Goal: Task Accomplishment & Management: Use online tool/utility

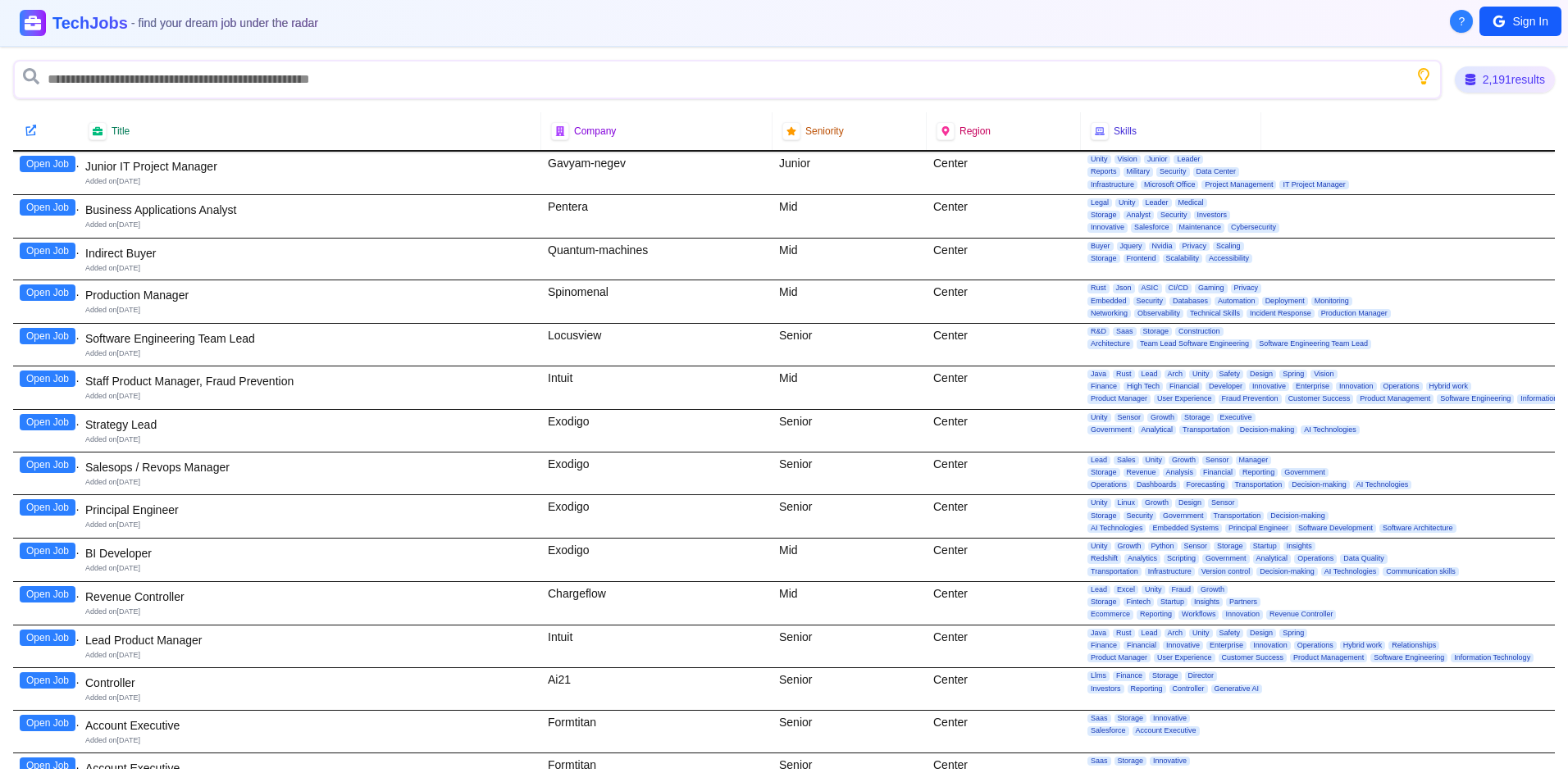
click at [31, 128] on icon at bounding box center [31, 130] width 12 height 12
click at [100, 128] on icon at bounding box center [97, 131] width 11 height 10
click at [129, 126] on span "Title" at bounding box center [121, 131] width 18 height 13
click at [99, 131] on icon at bounding box center [98, 132] width 13 height 13
click at [99, 132] on icon at bounding box center [98, 131] width 13 height 11
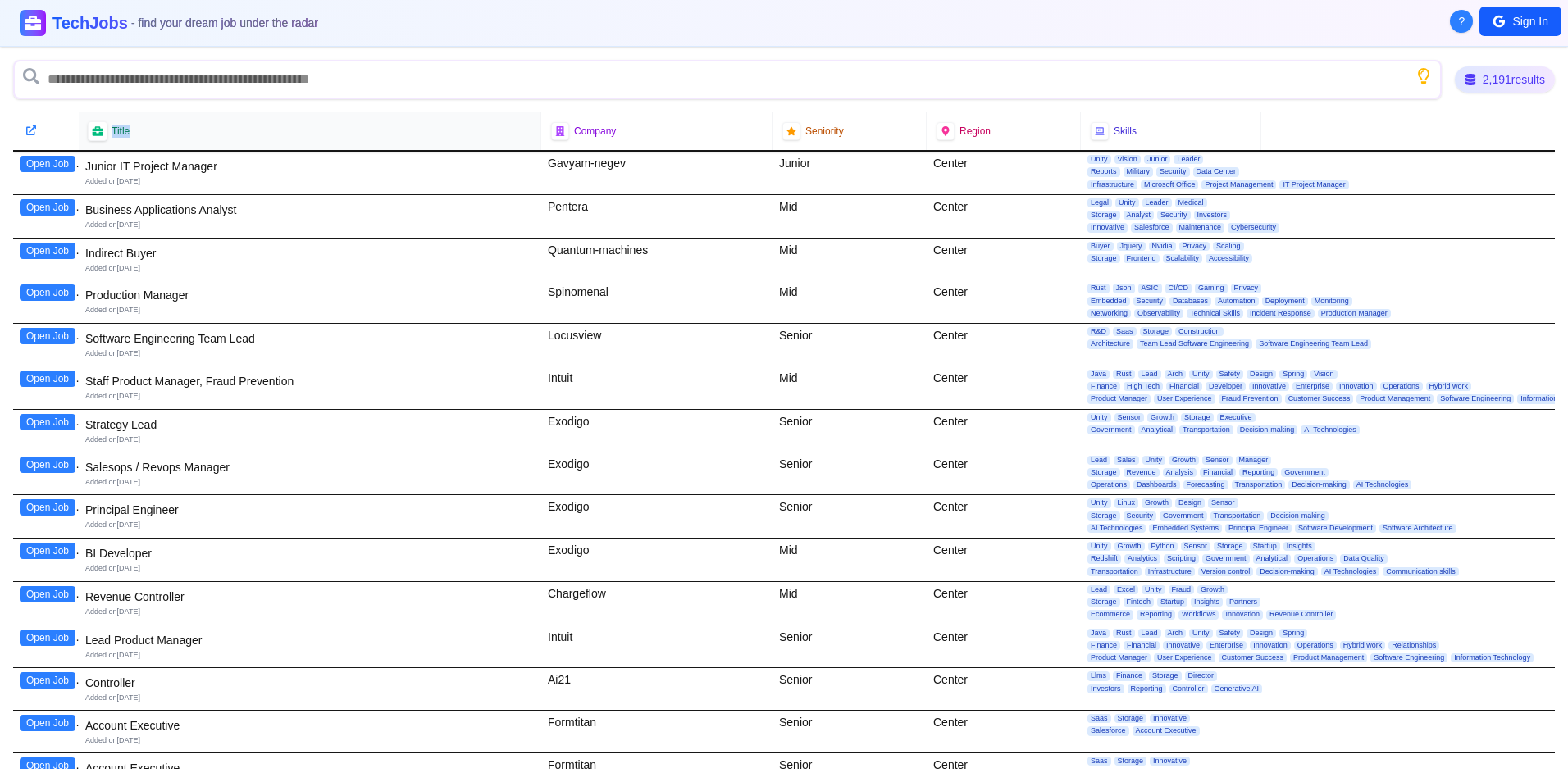
click at [99, 133] on icon at bounding box center [97, 131] width 11 height 10
click at [99, 132] on icon at bounding box center [97, 131] width 11 height 10
click at [940, 131] on icon at bounding box center [946, 131] width 12 height 12
click at [940, 129] on icon at bounding box center [946, 131] width 11 height 11
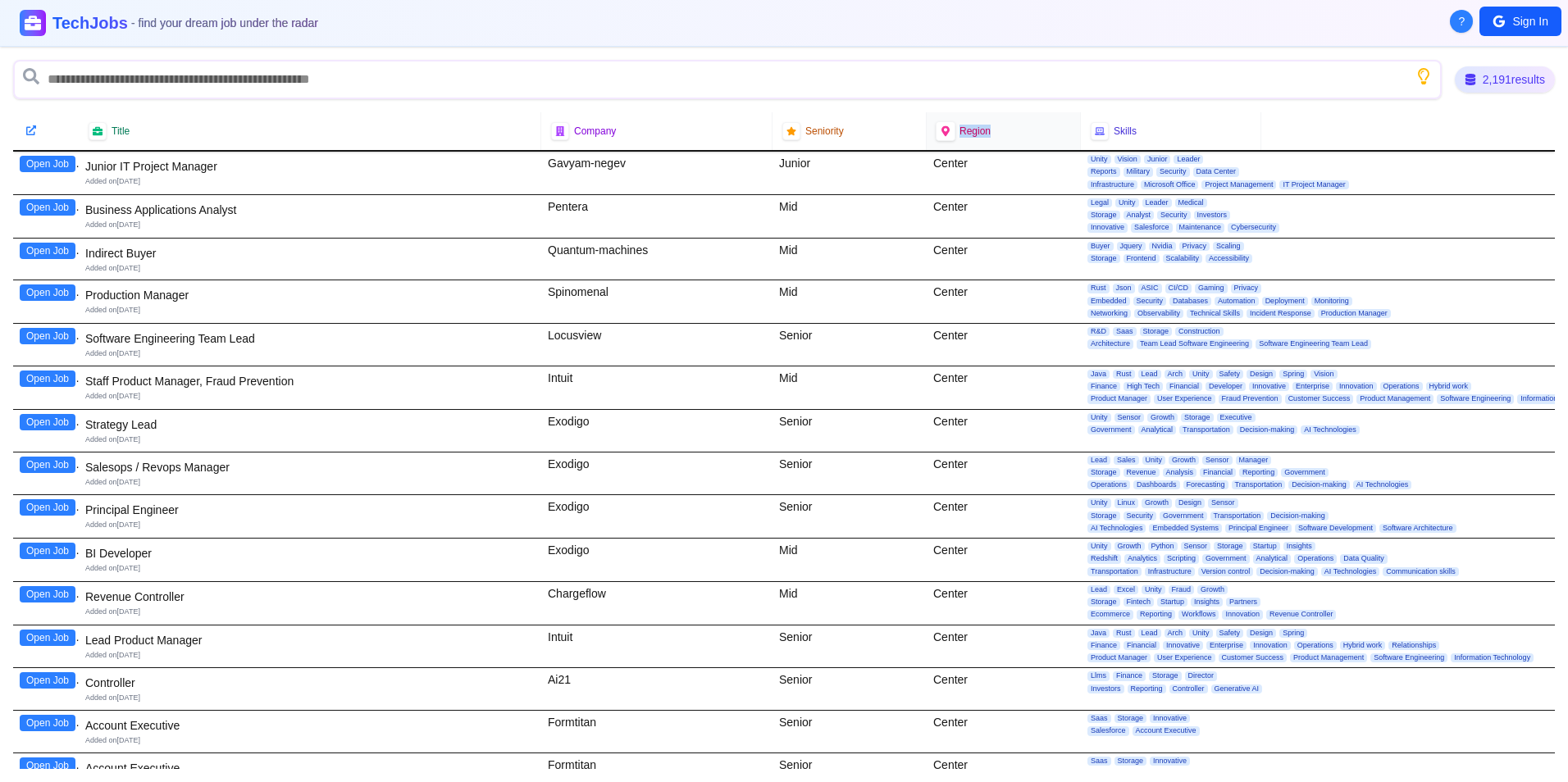
click at [940, 129] on icon at bounding box center [946, 131] width 11 height 11
click at [941, 129] on icon at bounding box center [946, 131] width 11 height 11
click at [940, 134] on icon at bounding box center [946, 131] width 11 height 11
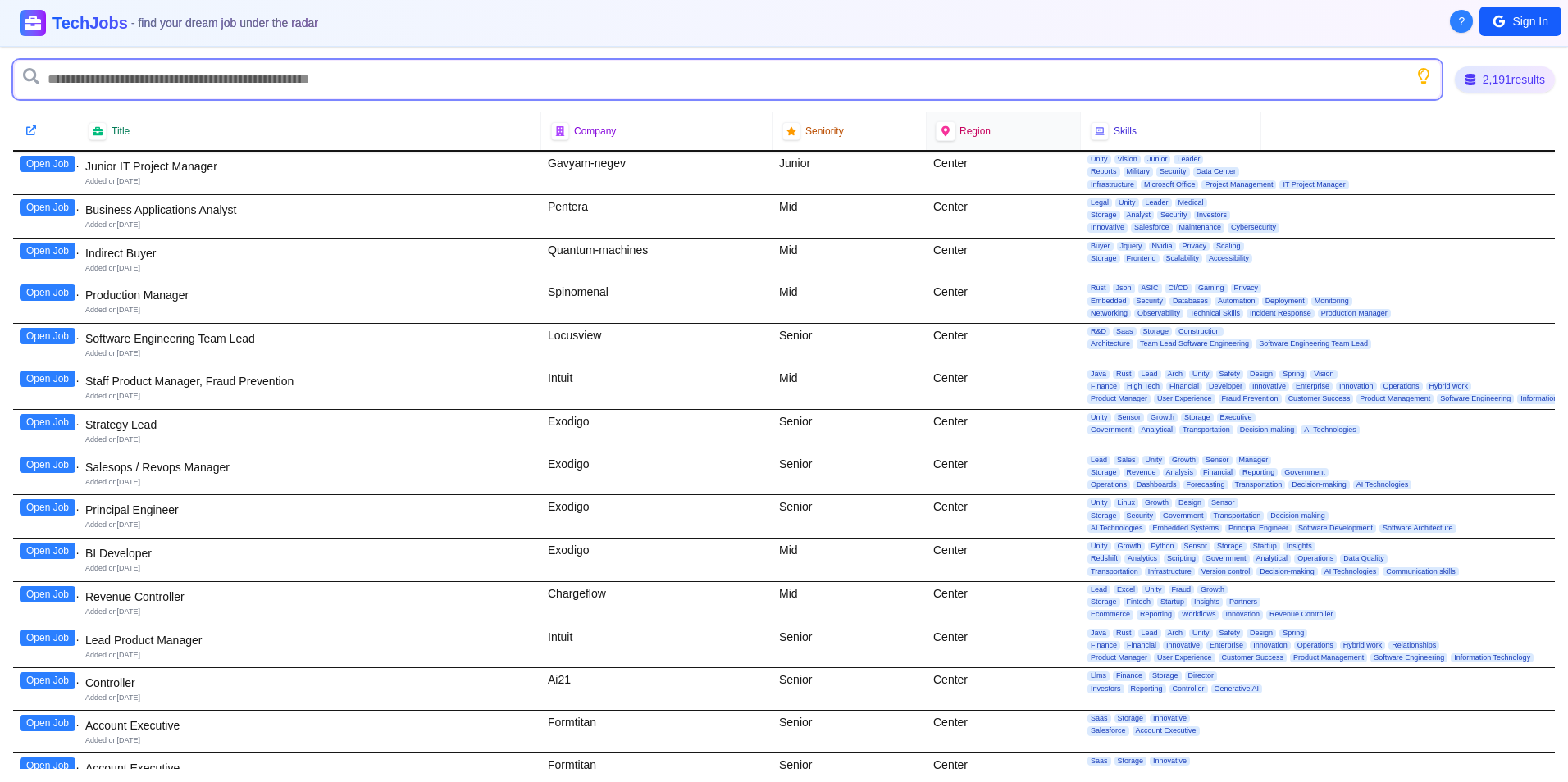
drag, startPoint x: 936, startPoint y: 134, endPoint x: 862, endPoint y: 71, distance: 97.2
click at [862, 71] on input "text" at bounding box center [727, 79] width 1429 height 39
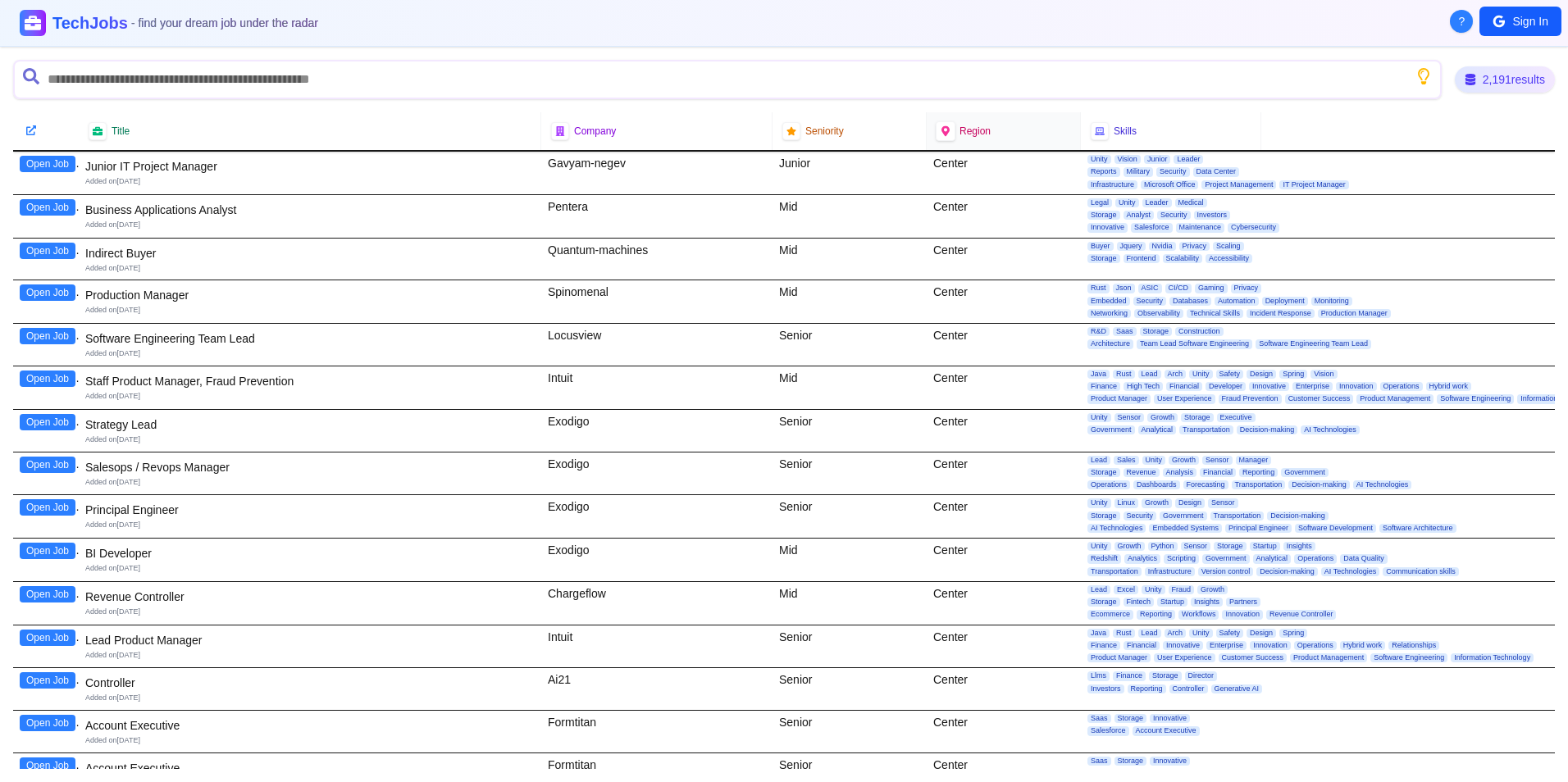
click at [946, 130] on div at bounding box center [946, 132] width 20 height 20
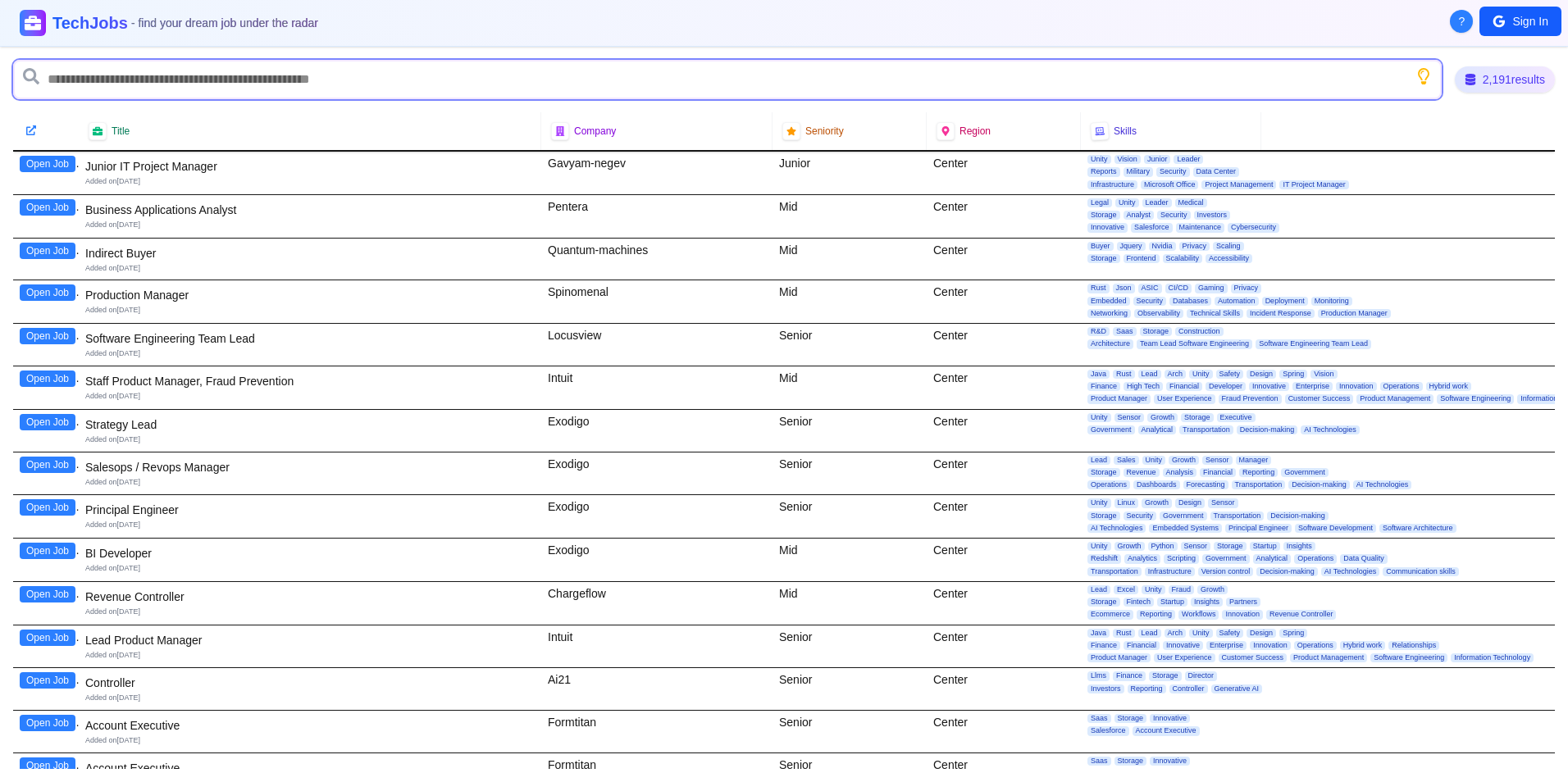
click at [406, 77] on input "text" at bounding box center [727, 79] width 1429 height 39
type input "***"
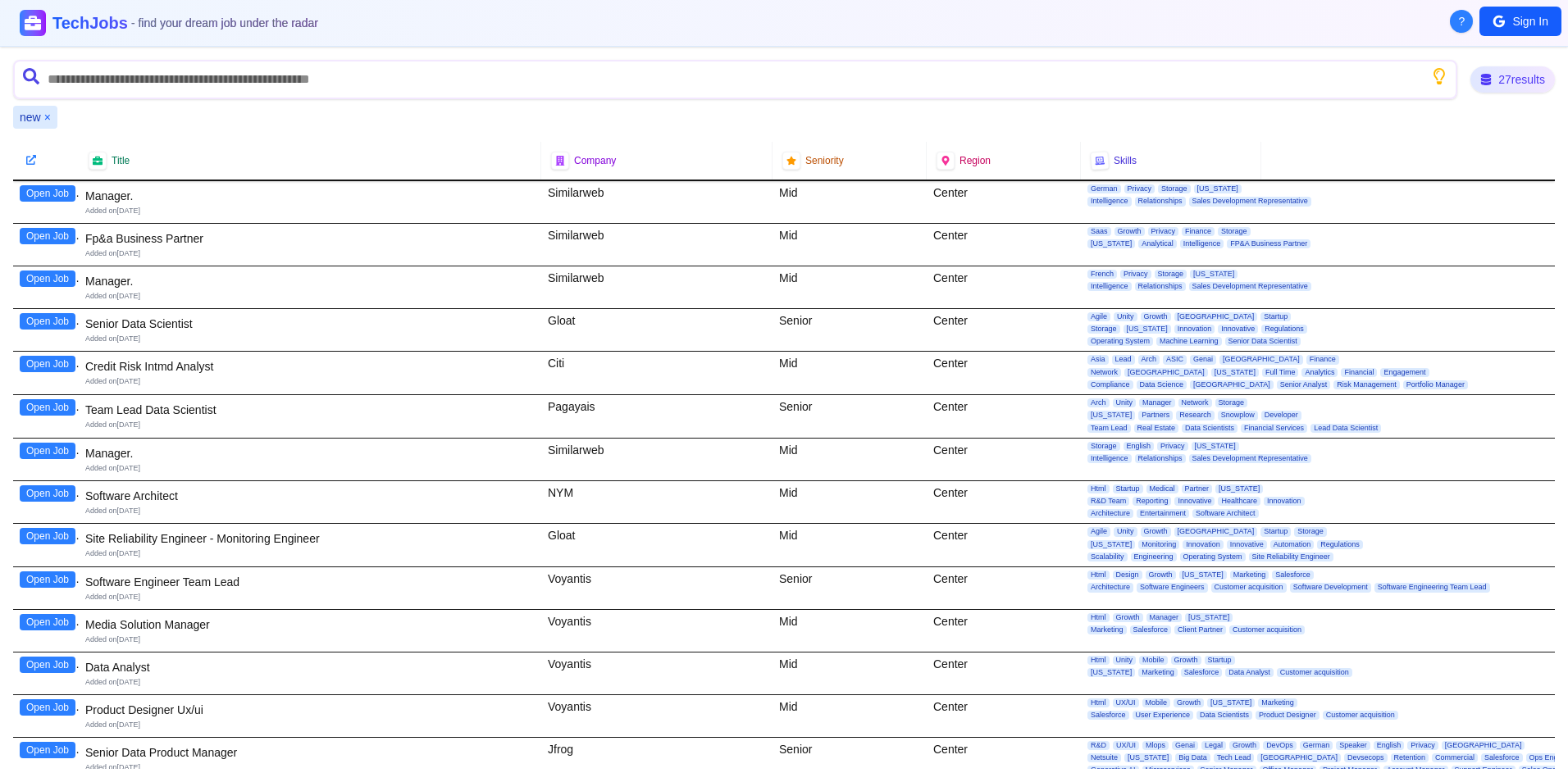
click at [49, 112] on button "×" at bounding box center [47, 117] width 6 height 16
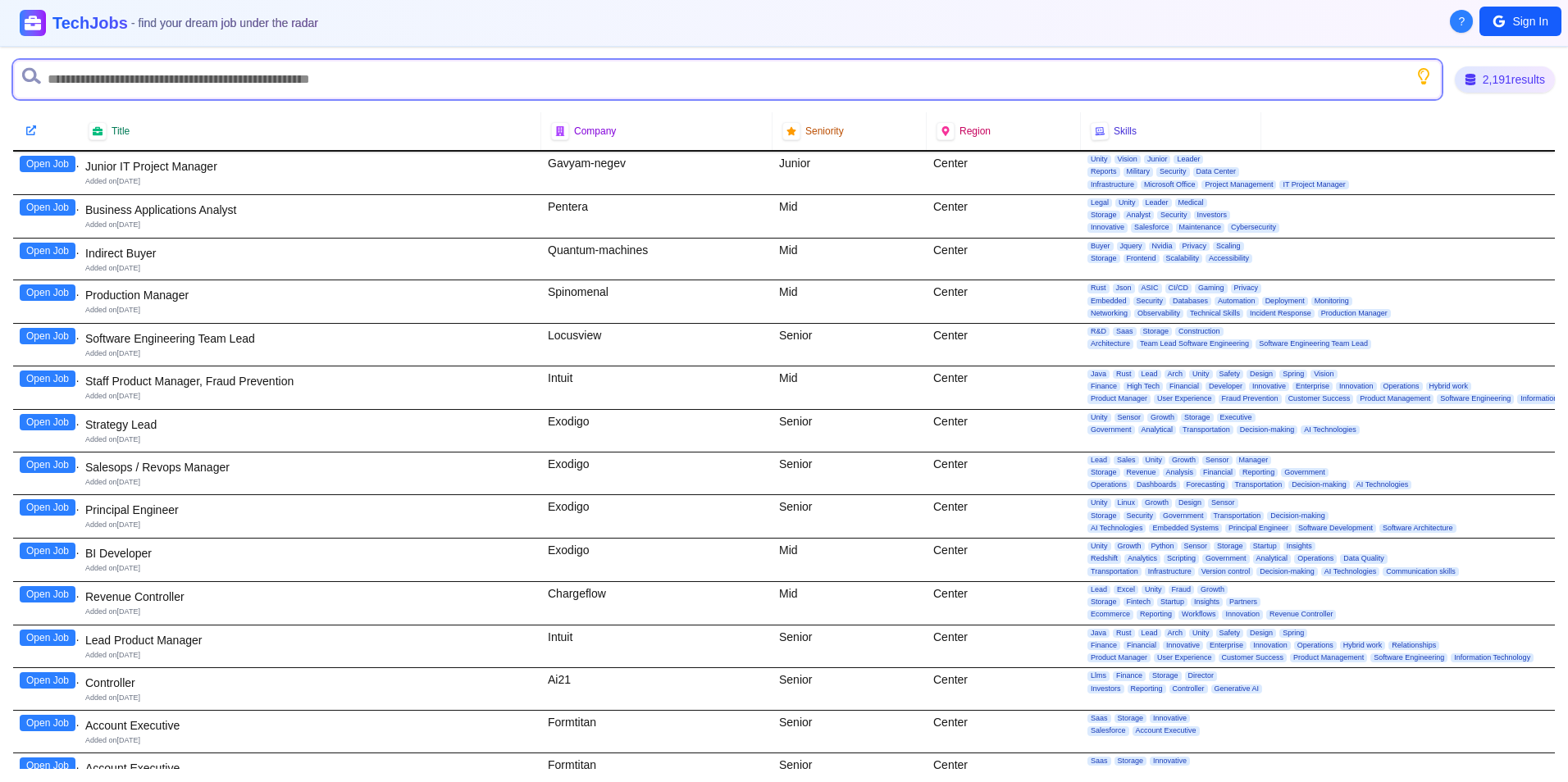
click at [63, 85] on input "text" at bounding box center [727, 79] width 1429 height 39
type input "***"
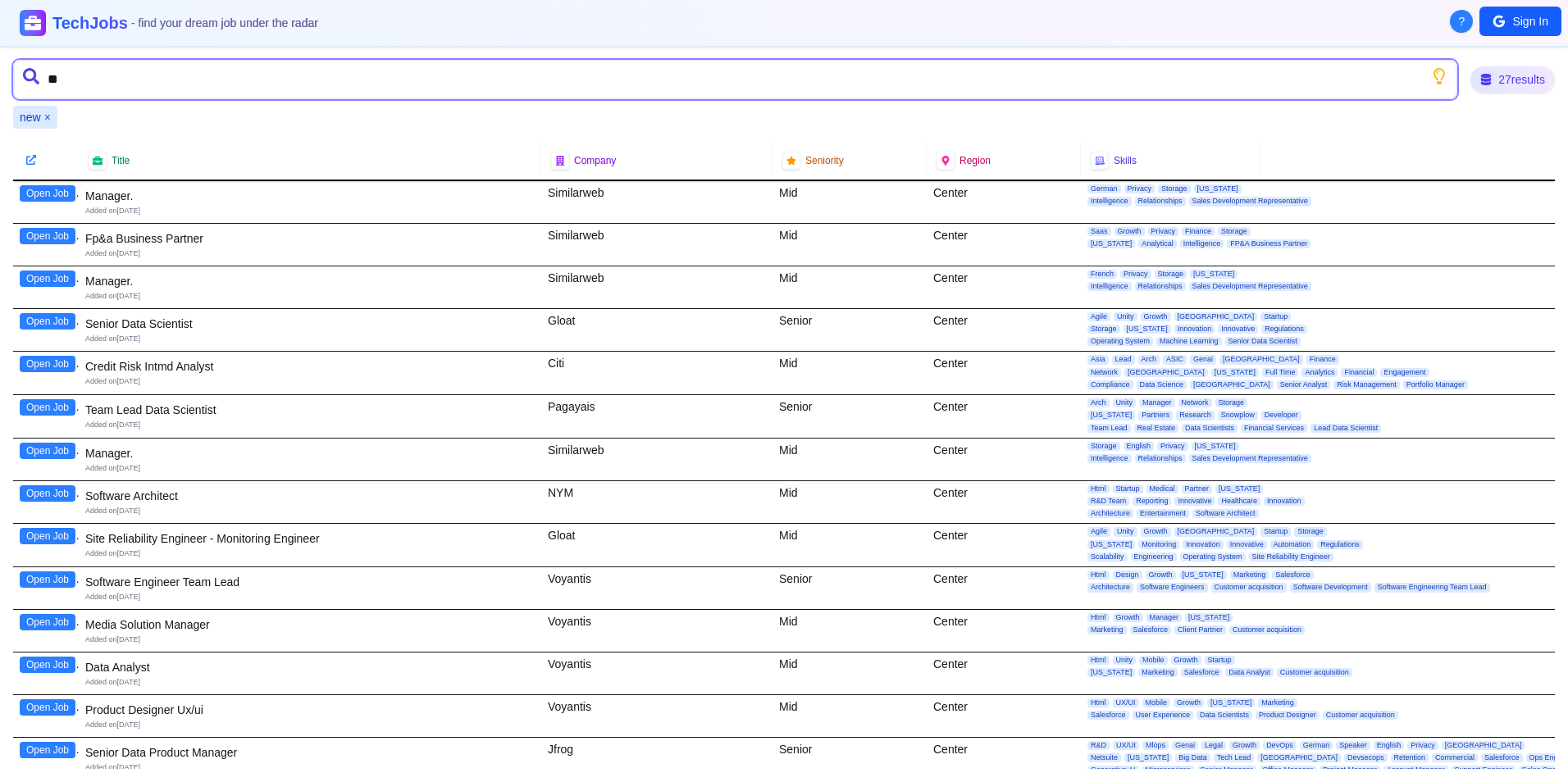
type input "**"
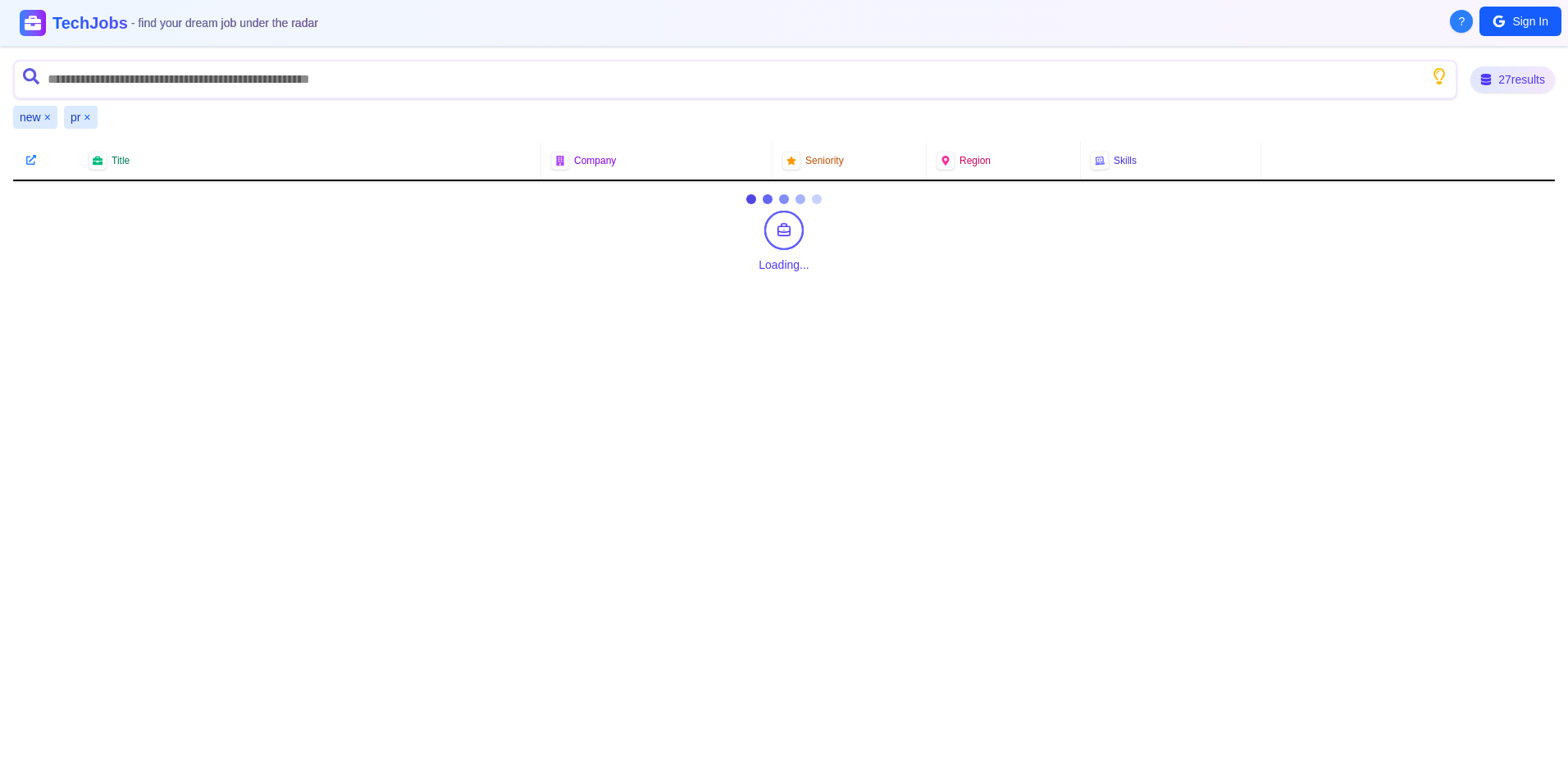
click at [46, 115] on button "×" at bounding box center [47, 117] width 6 height 16
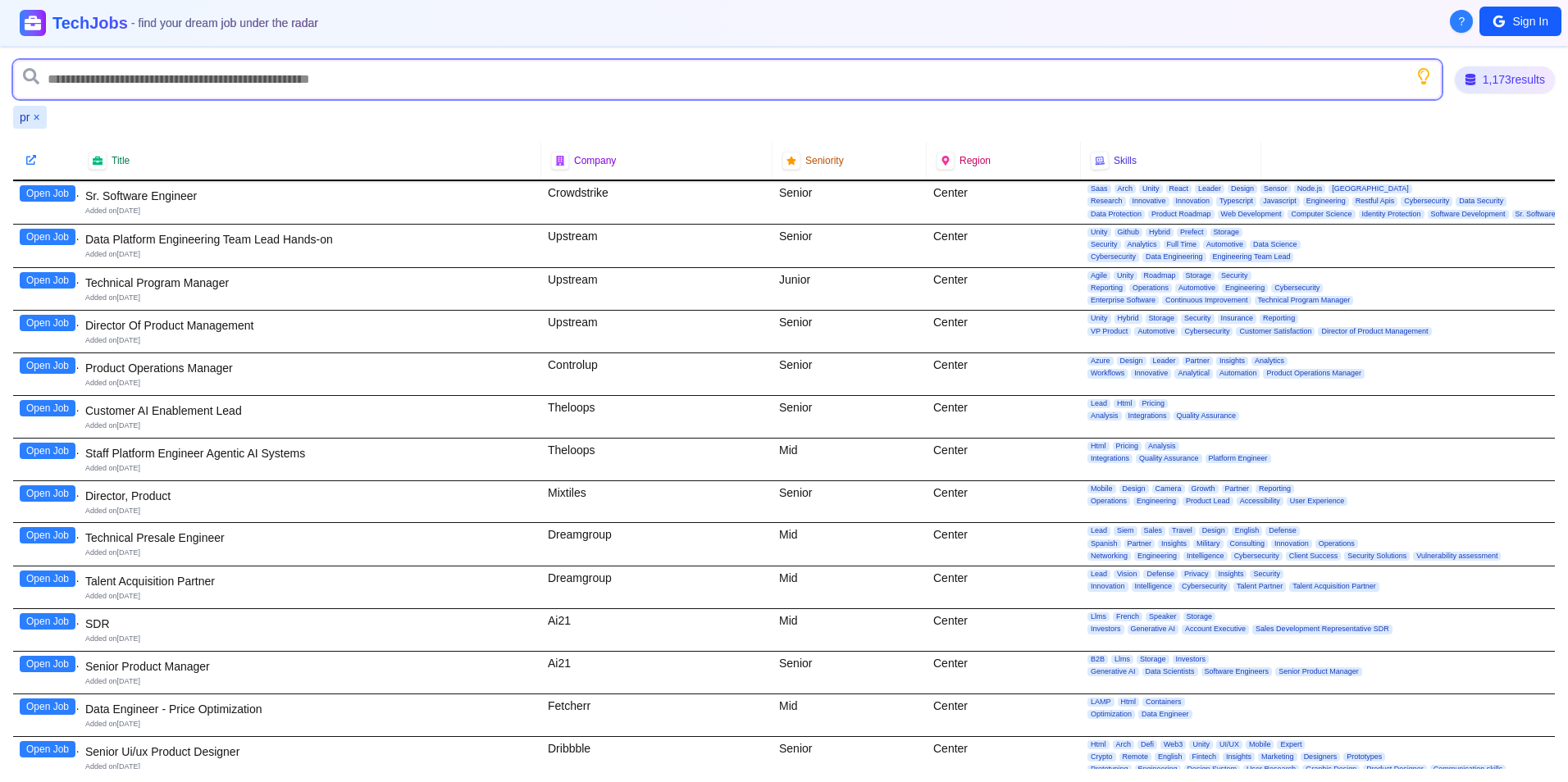
click at [76, 76] on input "text" at bounding box center [727, 79] width 1429 height 39
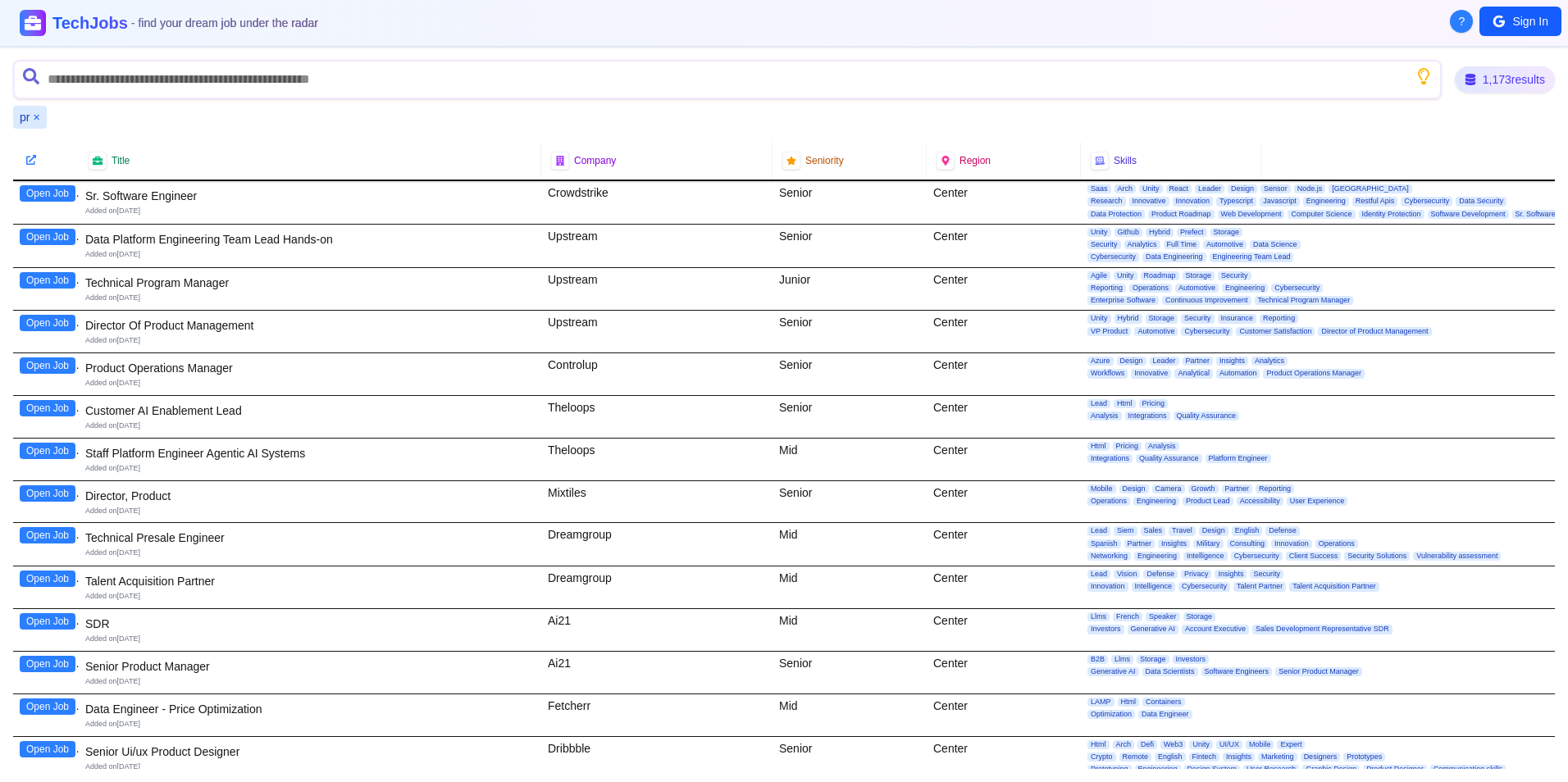
click at [38, 118] on button "×" at bounding box center [35, 117] width 6 height 16
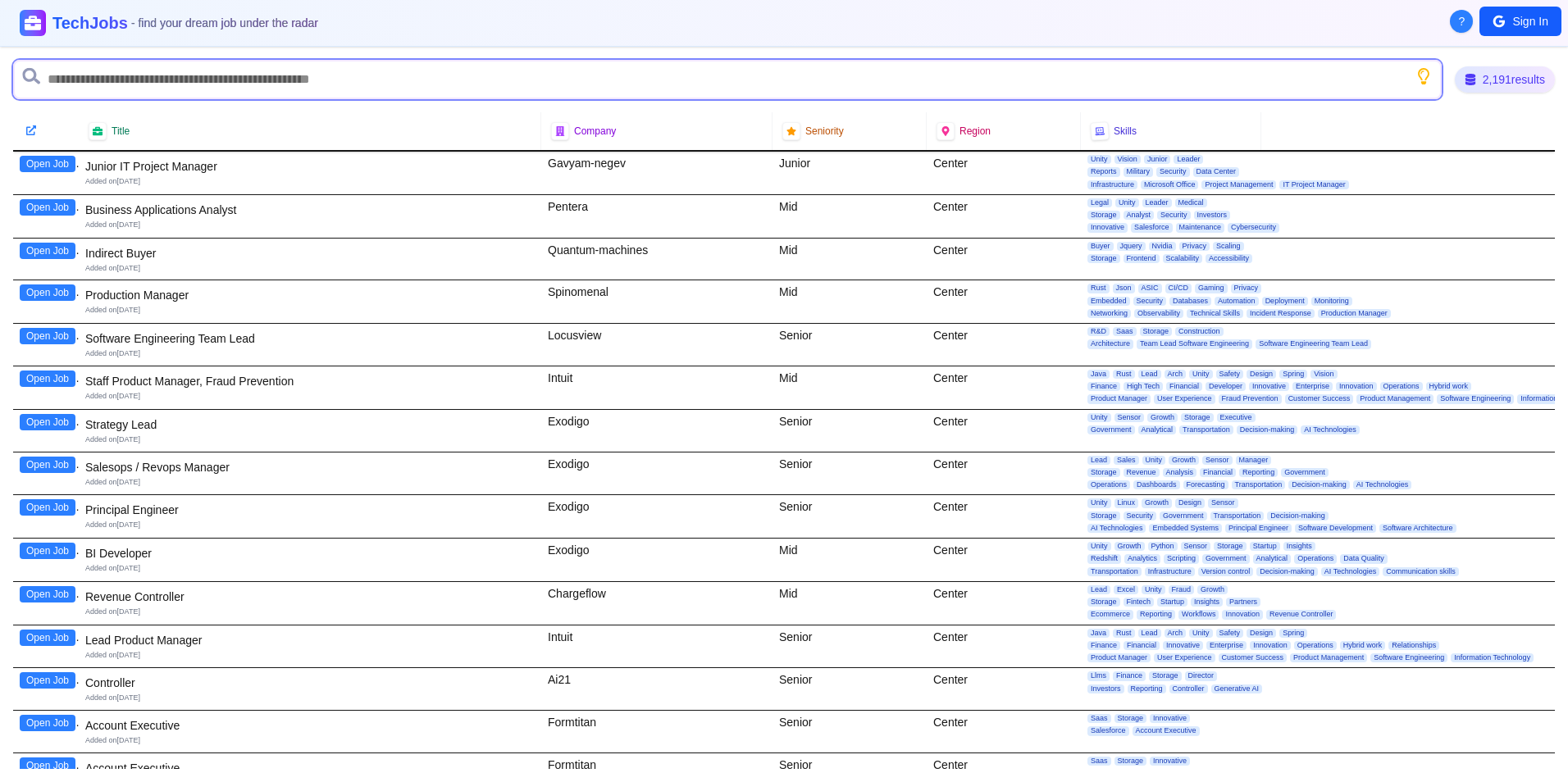
click at [84, 71] on input "text" at bounding box center [727, 79] width 1429 height 39
type input "***"
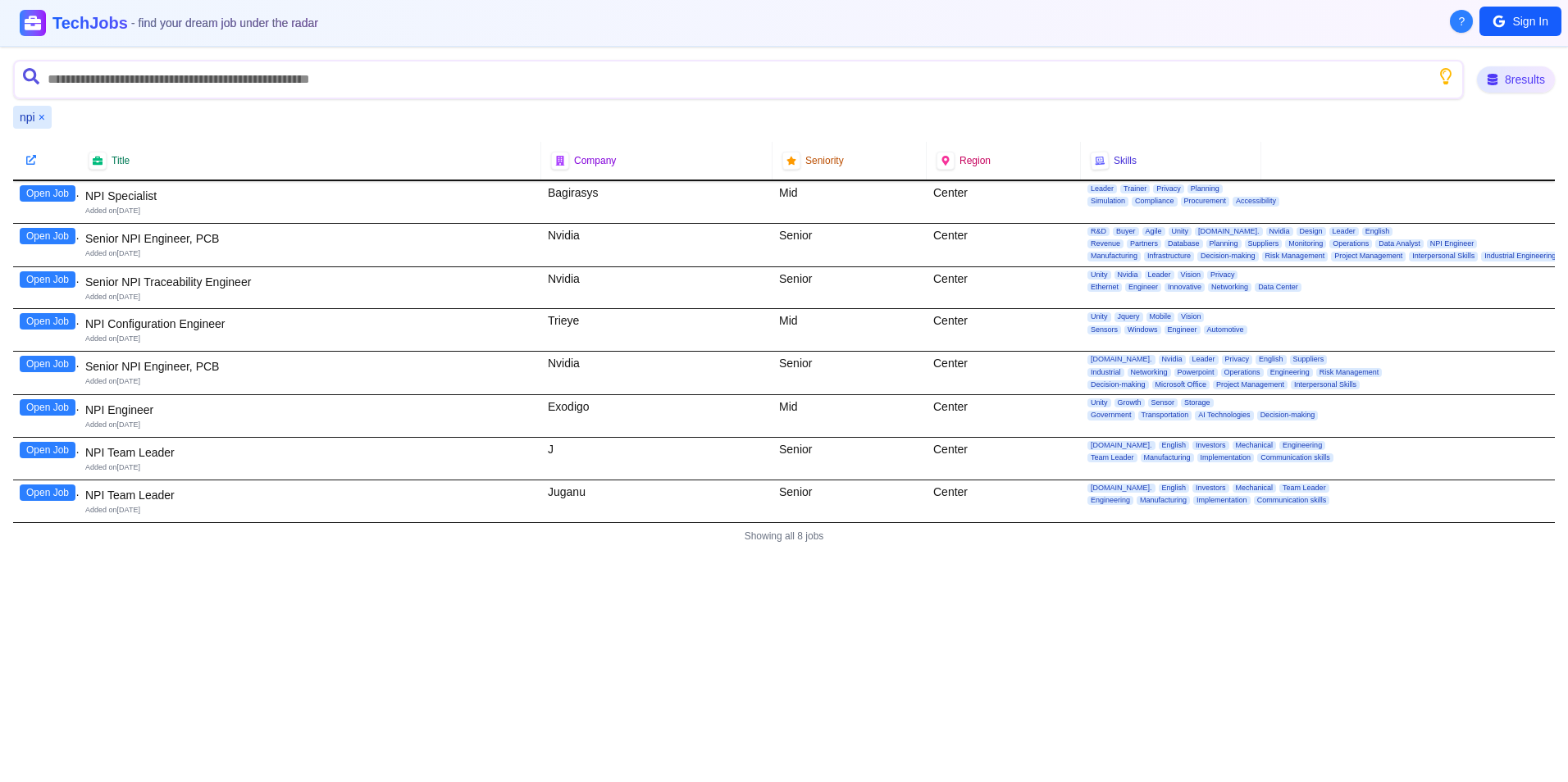
click at [39, 402] on button "Open Job" at bounding box center [47, 408] width 55 height 16
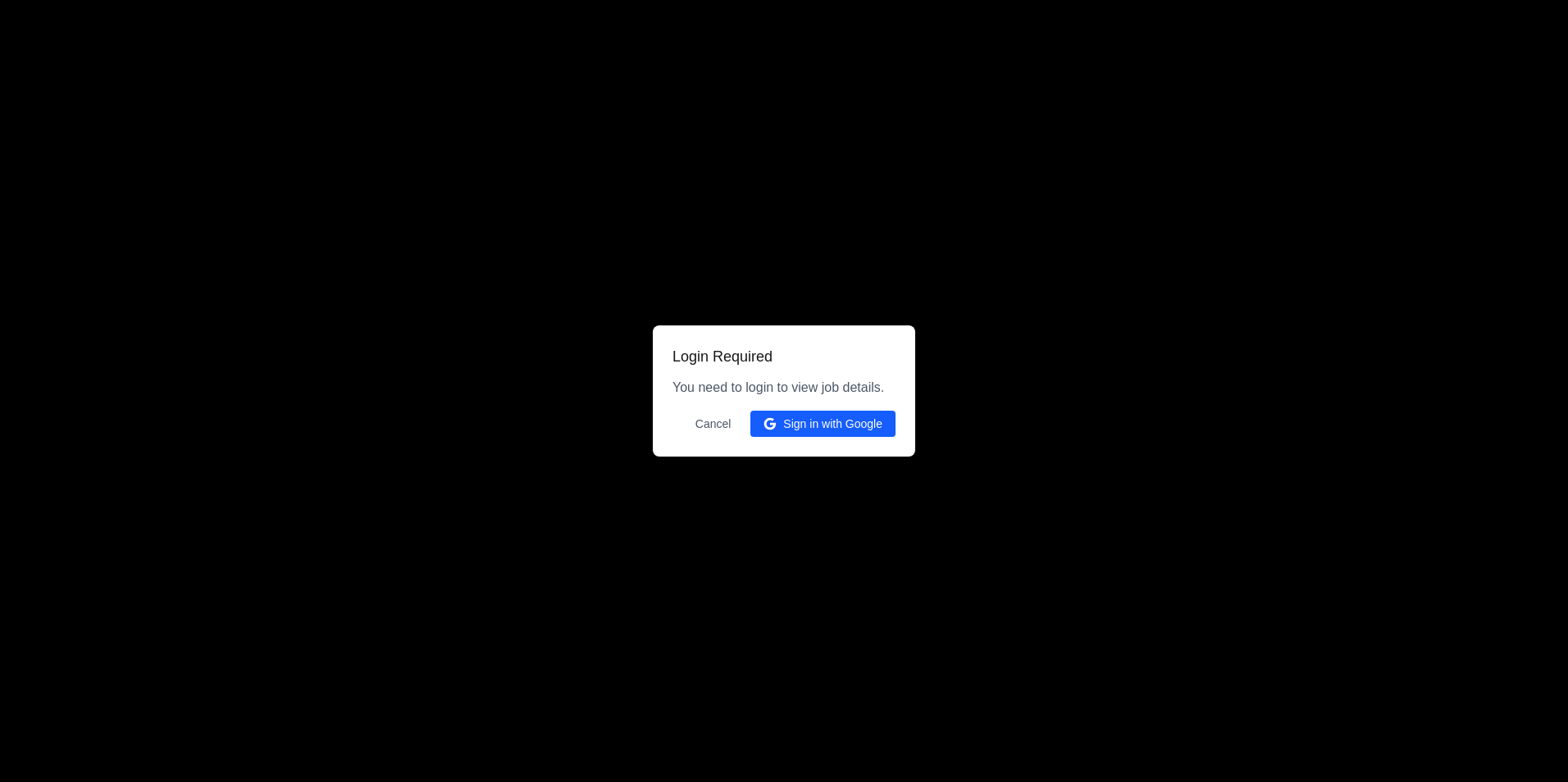
click at [782, 413] on button "Sign in with Google" at bounding box center [823, 423] width 145 height 26
click at [786, 419] on button "Sign in with Google" at bounding box center [823, 423] width 145 height 26
click at [713, 423] on button "Cancel" at bounding box center [713, 423] width 55 height 26
